Goal: Check status: Check status

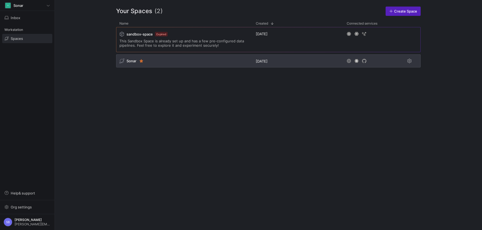
click at [131, 61] on span "Sonar" at bounding box center [131, 61] width 10 height 4
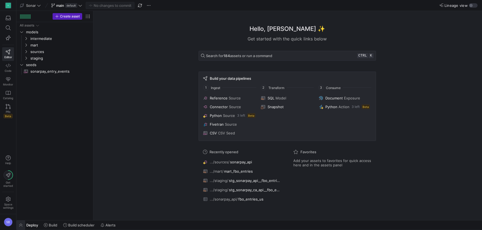
click at [22, 223] on span "button" at bounding box center [20, 225] width 9 height 9
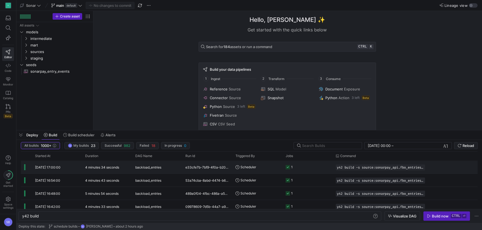
click at [128, 169] on div "4 minutes 34 seconds" at bounding box center [107, 167] width 50 height 13
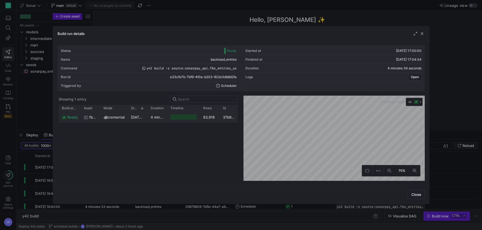
click at [151, 120] on div "4 minutes 30 seconds" at bounding box center [157, 117] width 20 height 11
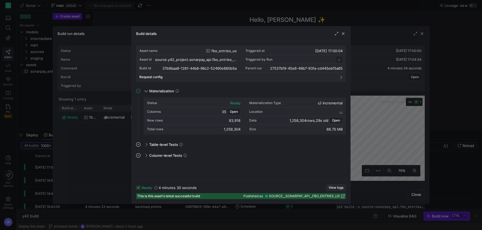
click at [338, 187] on span "View logs" at bounding box center [335, 188] width 15 height 4
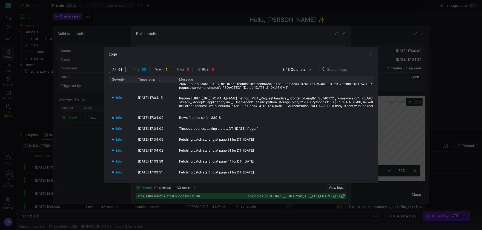
scroll to position [102, 0]
click at [369, 53] on span "button" at bounding box center [369, 53] width 5 height 5
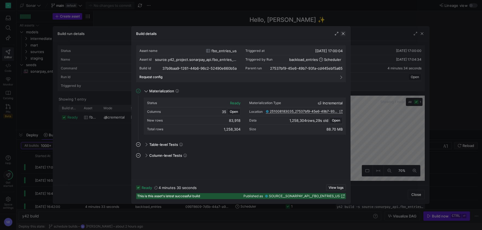
click at [345, 32] on span "button" at bounding box center [342, 33] width 5 height 5
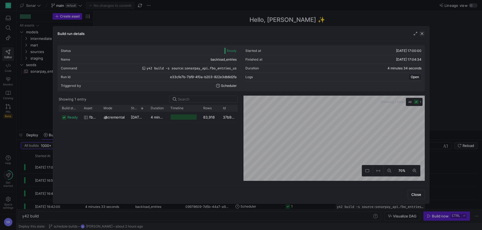
click at [424, 35] on span "button" at bounding box center [421, 33] width 5 height 5
